Goal: Information Seeking & Learning: Learn about a topic

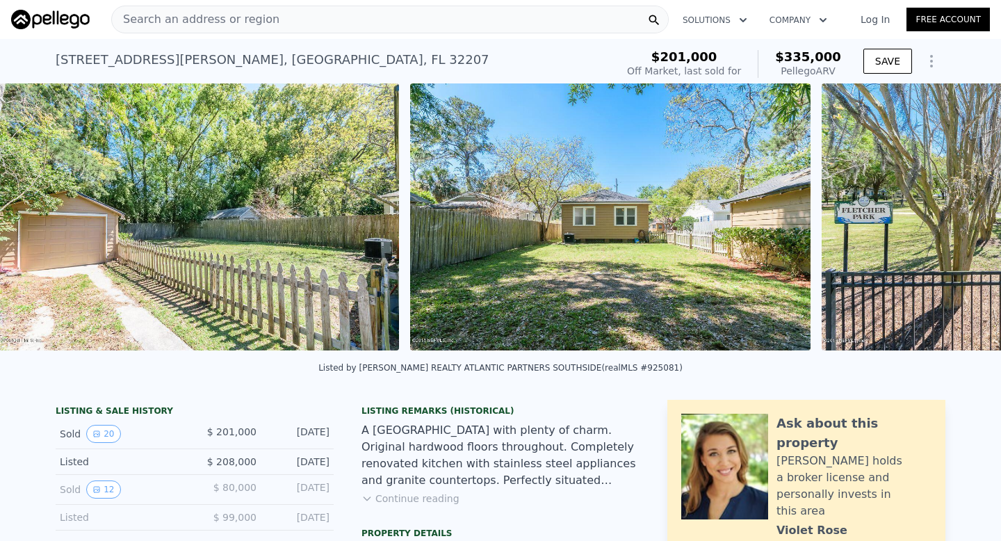
scroll to position [0, 5200]
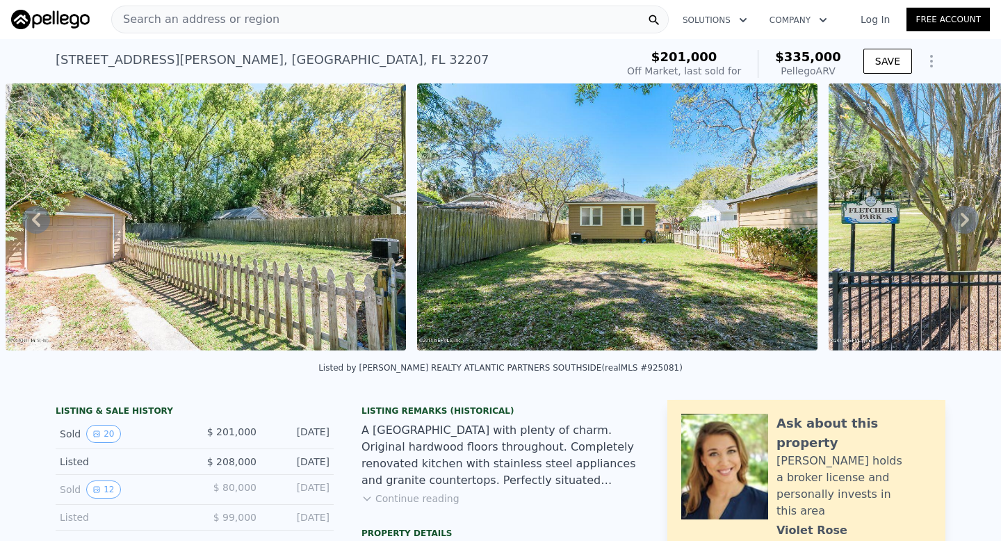
click at [584, 302] on img at bounding box center [617, 216] width 400 height 267
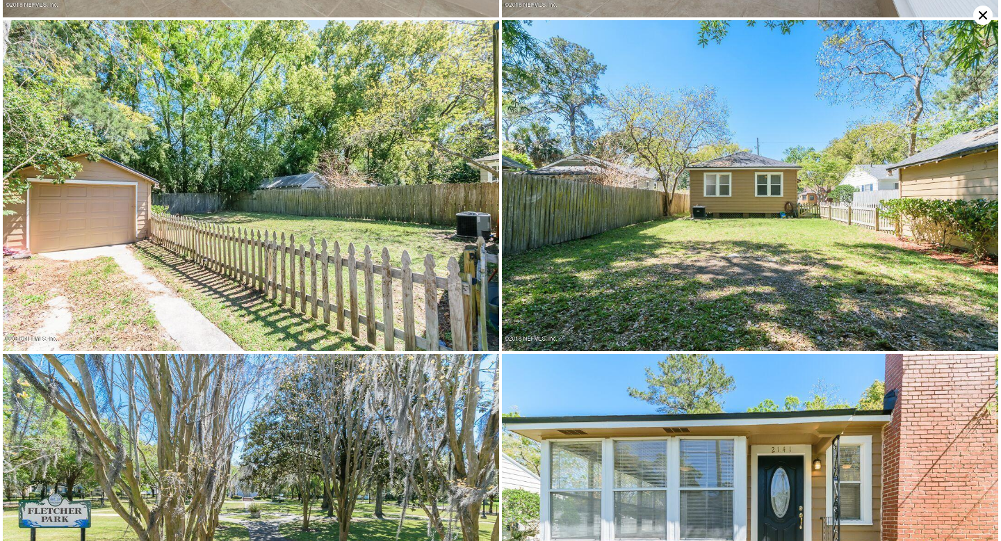
scroll to position [1981, 0]
click at [384, 223] on img at bounding box center [251, 186] width 496 height 331
click at [642, 172] on img at bounding box center [750, 186] width 496 height 331
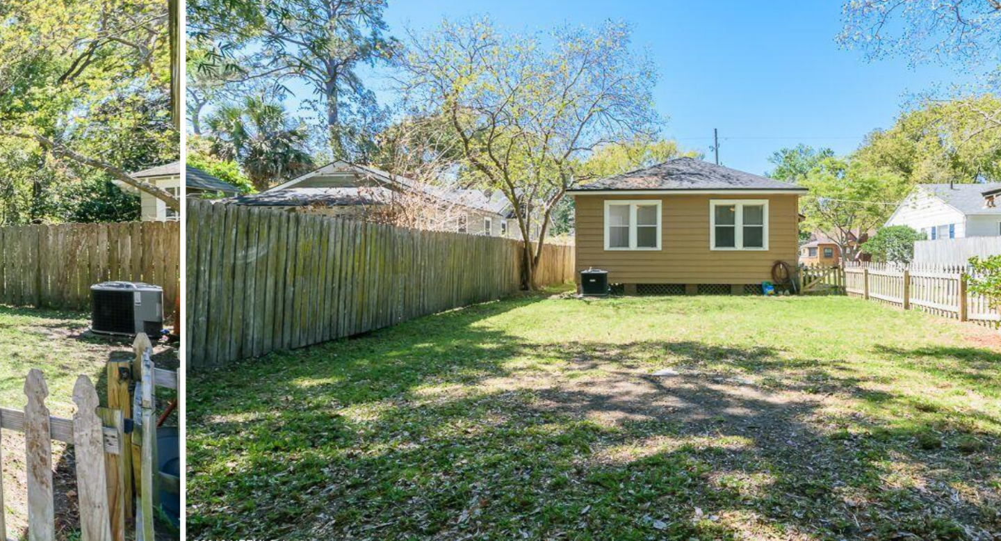
drag, startPoint x: 785, startPoint y: 157, endPoint x: 712, endPoint y: 218, distance: 95.7
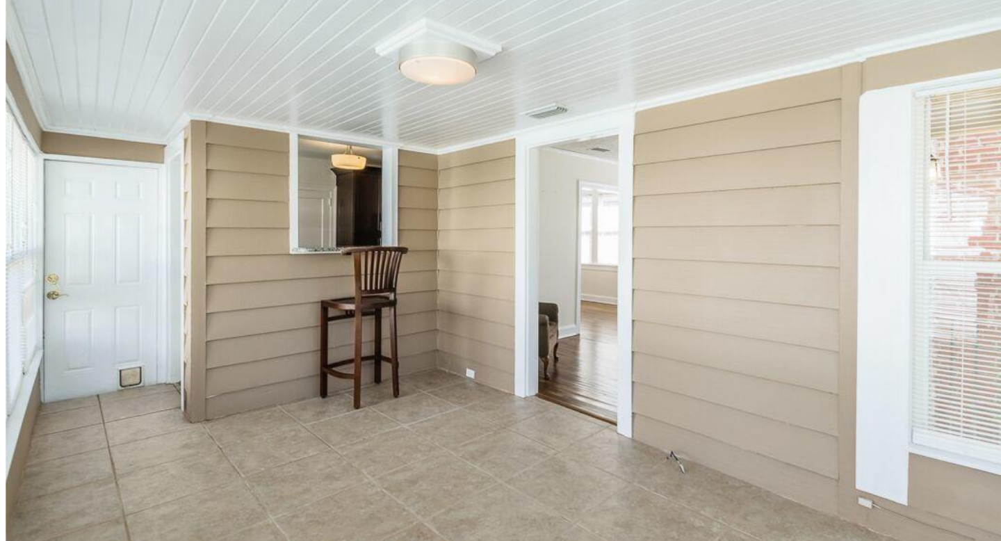
scroll to position [1651, 0]
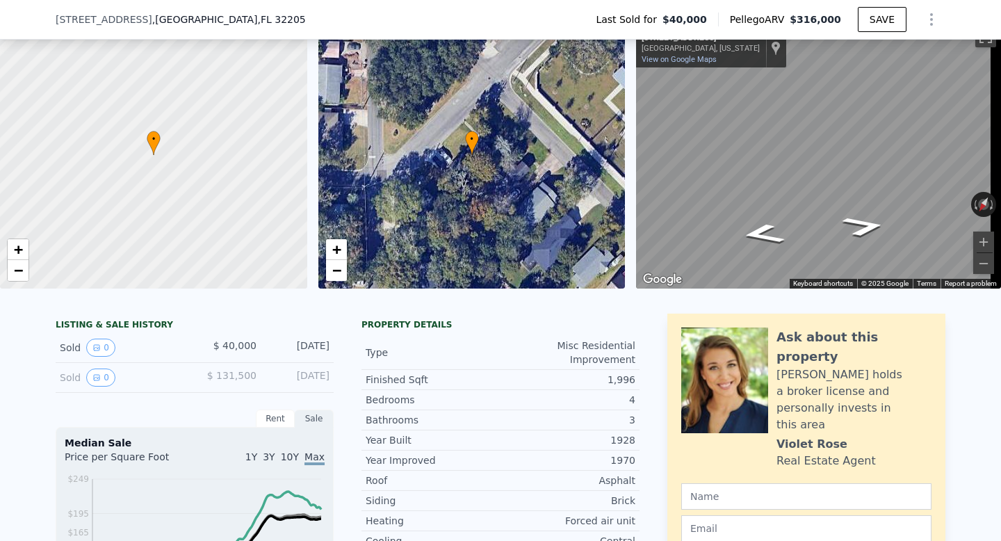
scroll to position [245, 0]
